Goal: Task Accomplishment & Management: Manage account settings

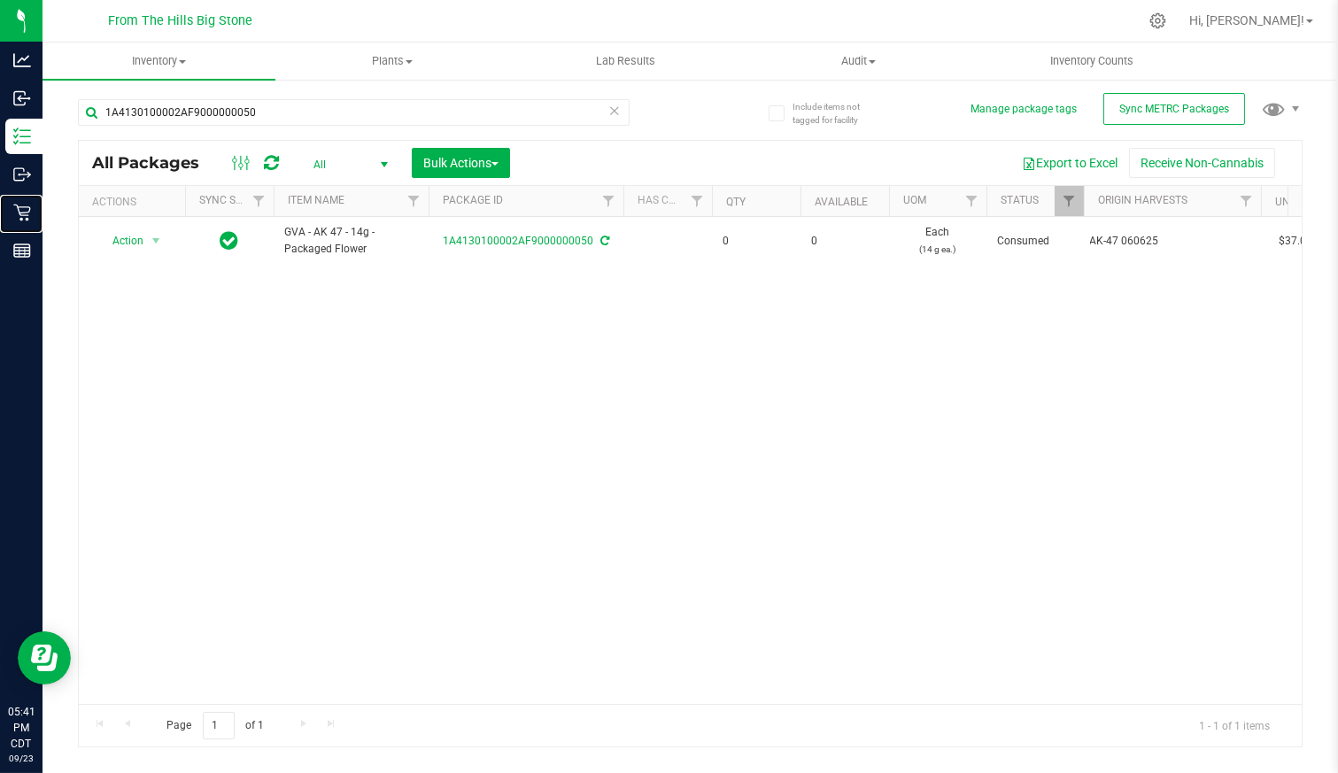
click at [42, 201] on div "Retail" at bounding box center [23, 212] width 37 height 35
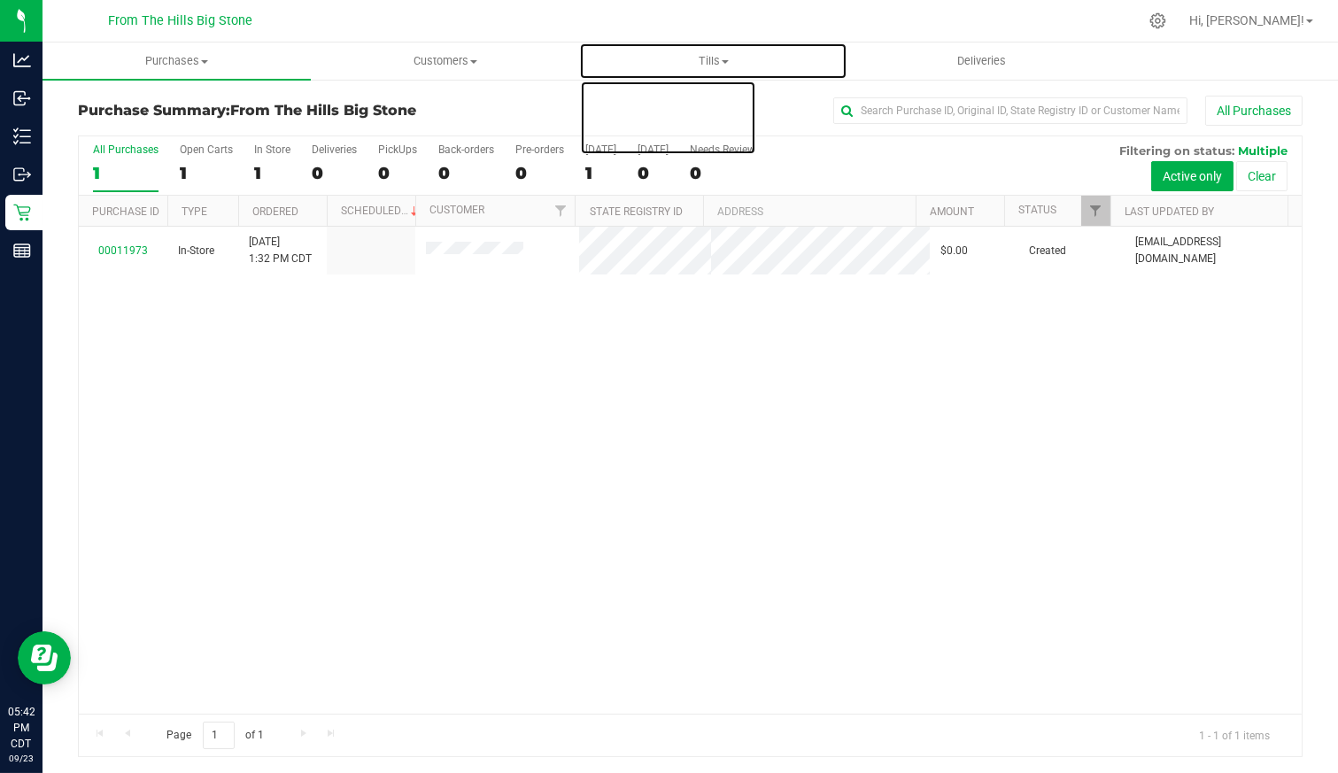
click at [715, 54] on span "Tills" at bounding box center [713, 61] width 266 height 16
click at [683, 96] on li "Manage tills" at bounding box center [713, 106] width 268 height 21
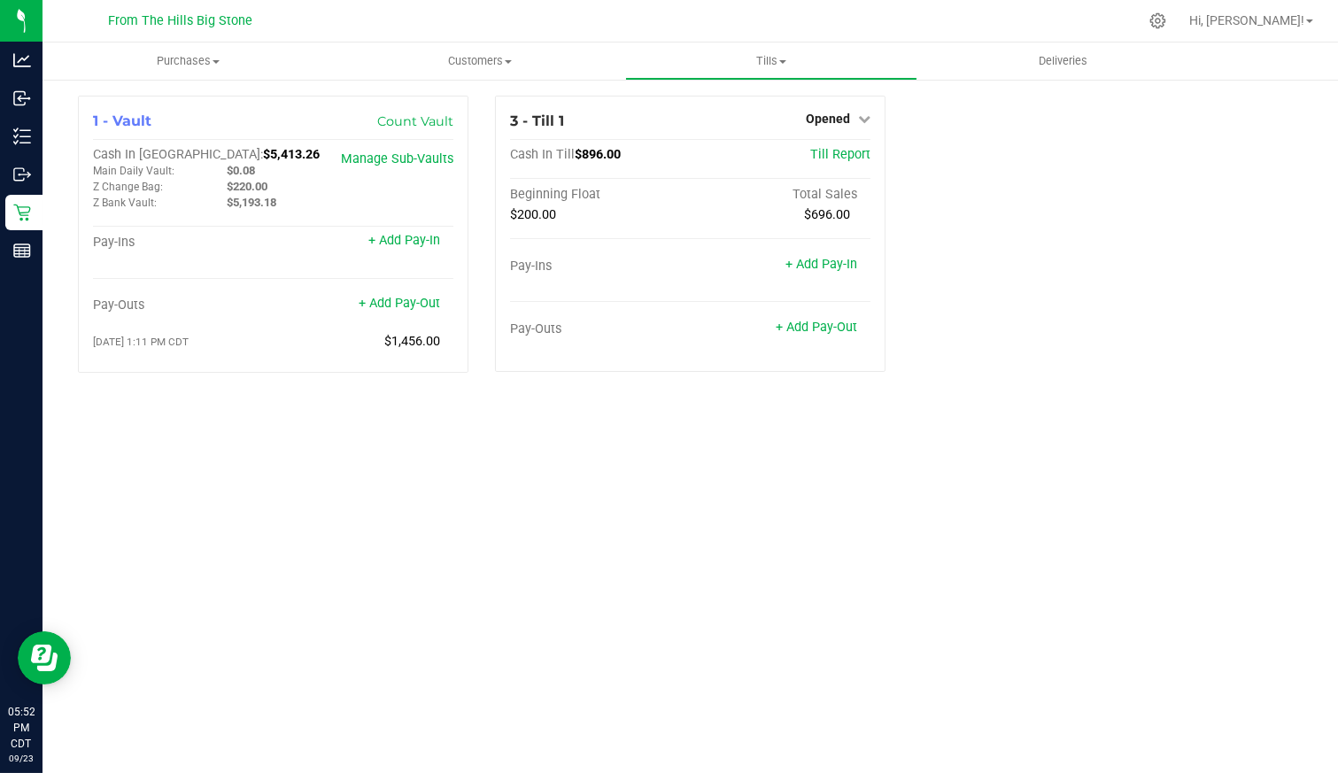
click at [868, 120] on icon at bounding box center [864, 118] width 12 height 12
click at [832, 160] on link "Close Till" at bounding box center [830, 156] width 48 height 14
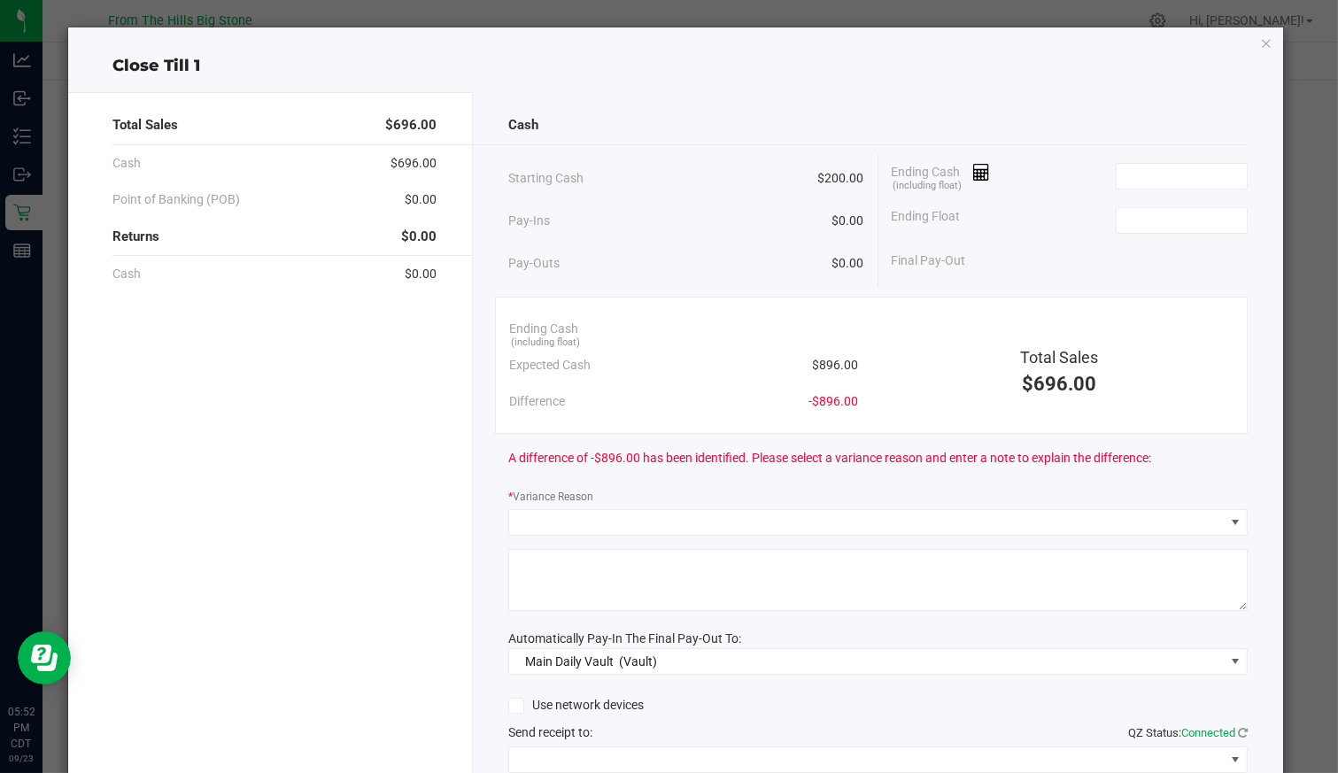
click at [1161, 179] on input at bounding box center [1181, 176] width 130 height 25
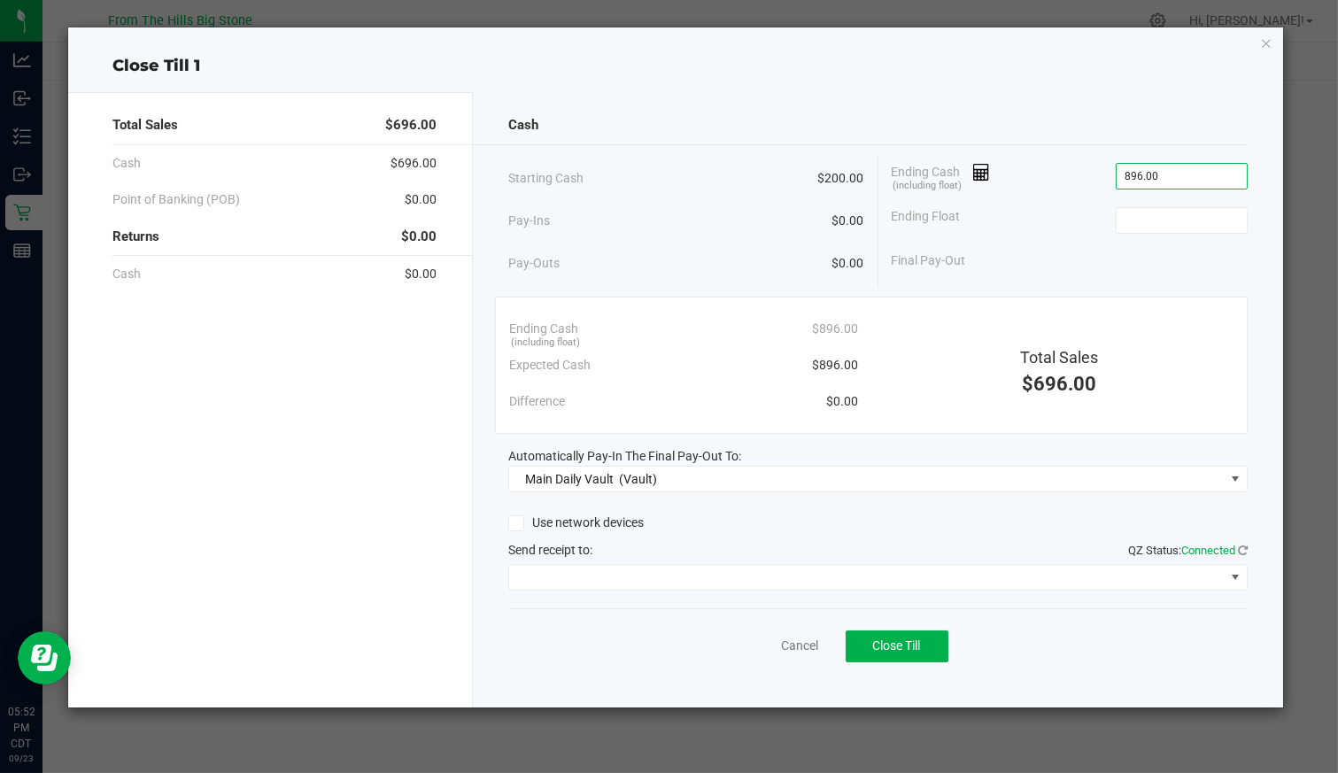
type input "$896.00"
click at [1218, 210] on input at bounding box center [1181, 220] width 130 height 25
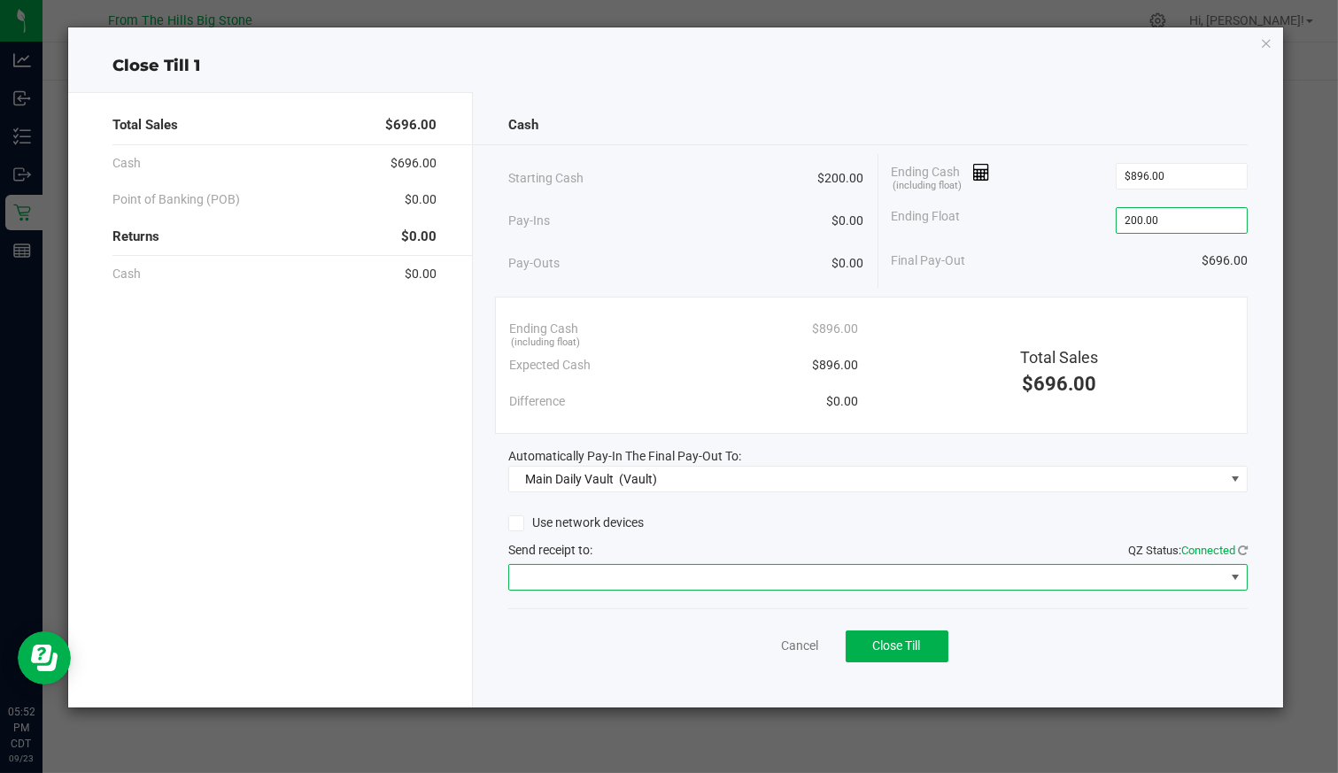
type input "$200.00"
click at [1170, 567] on span at bounding box center [866, 577] width 714 height 25
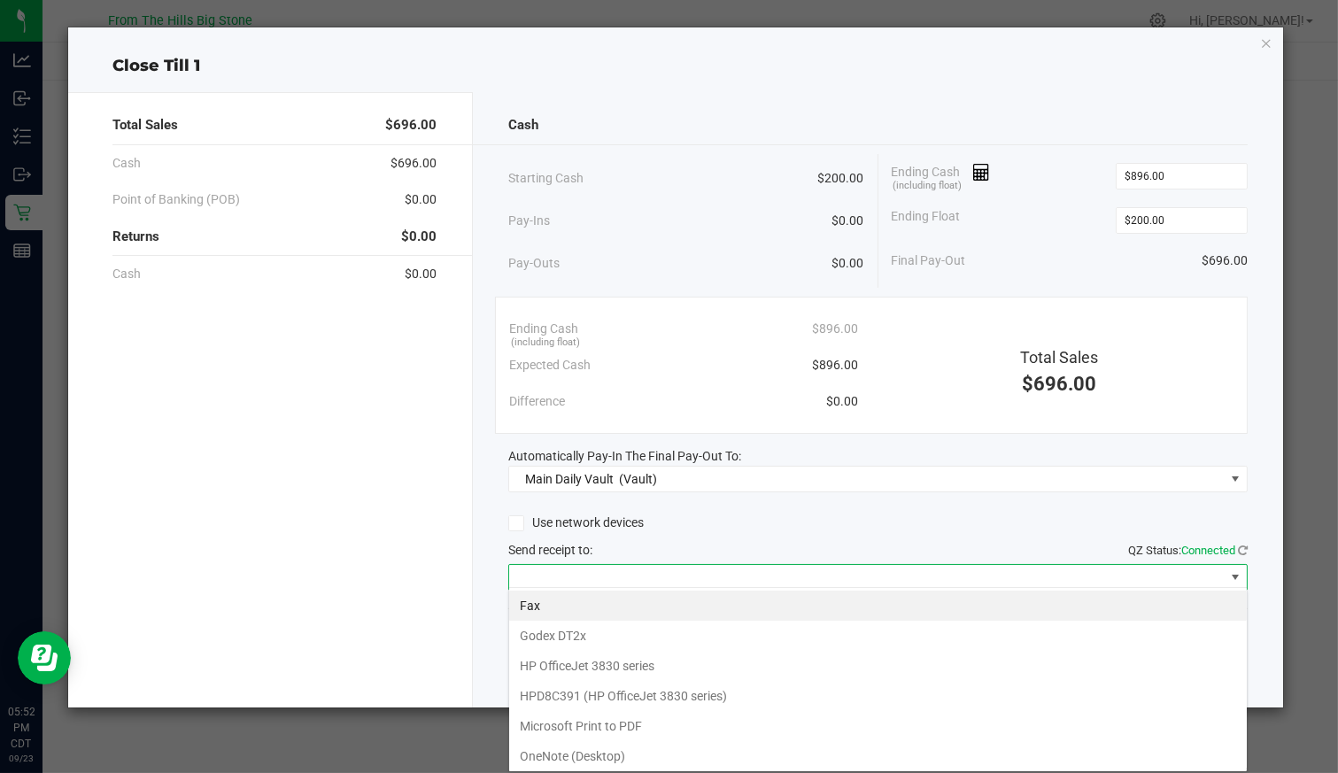
scroll to position [86, 0]
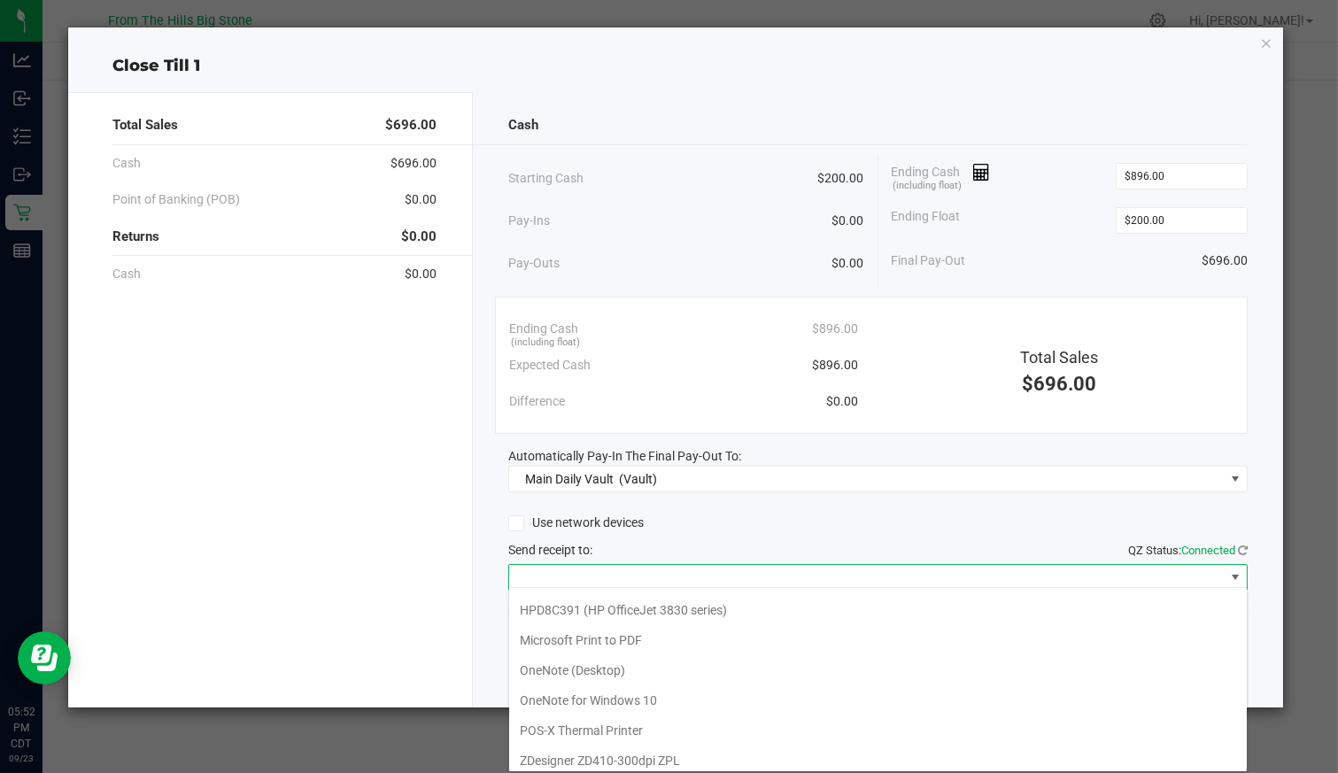
click at [650, 715] on Printer "POS-X Thermal Printer" at bounding box center [877, 730] width 737 height 30
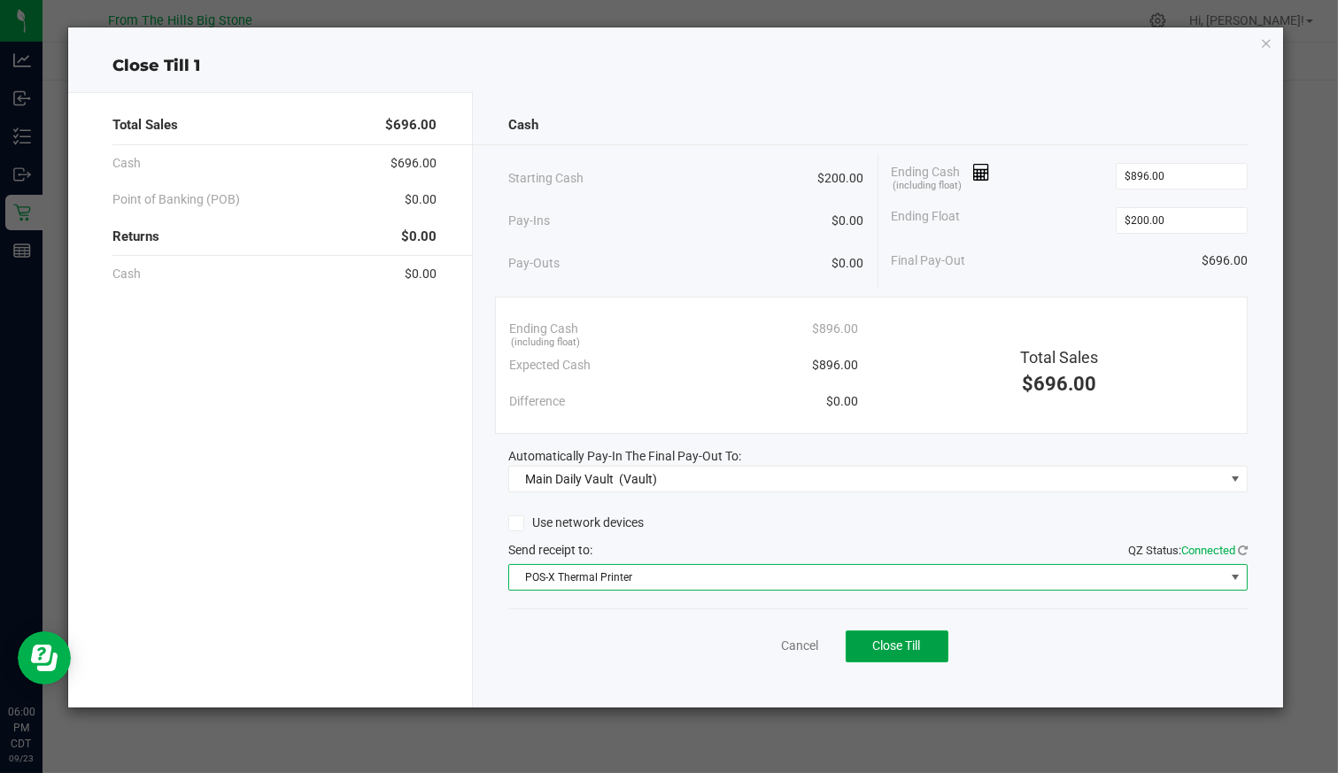
click at [940, 638] on button "Close Till" at bounding box center [896, 646] width 103 height 32
